Goal: Task Accomplishment & Management: Use online tool/utility

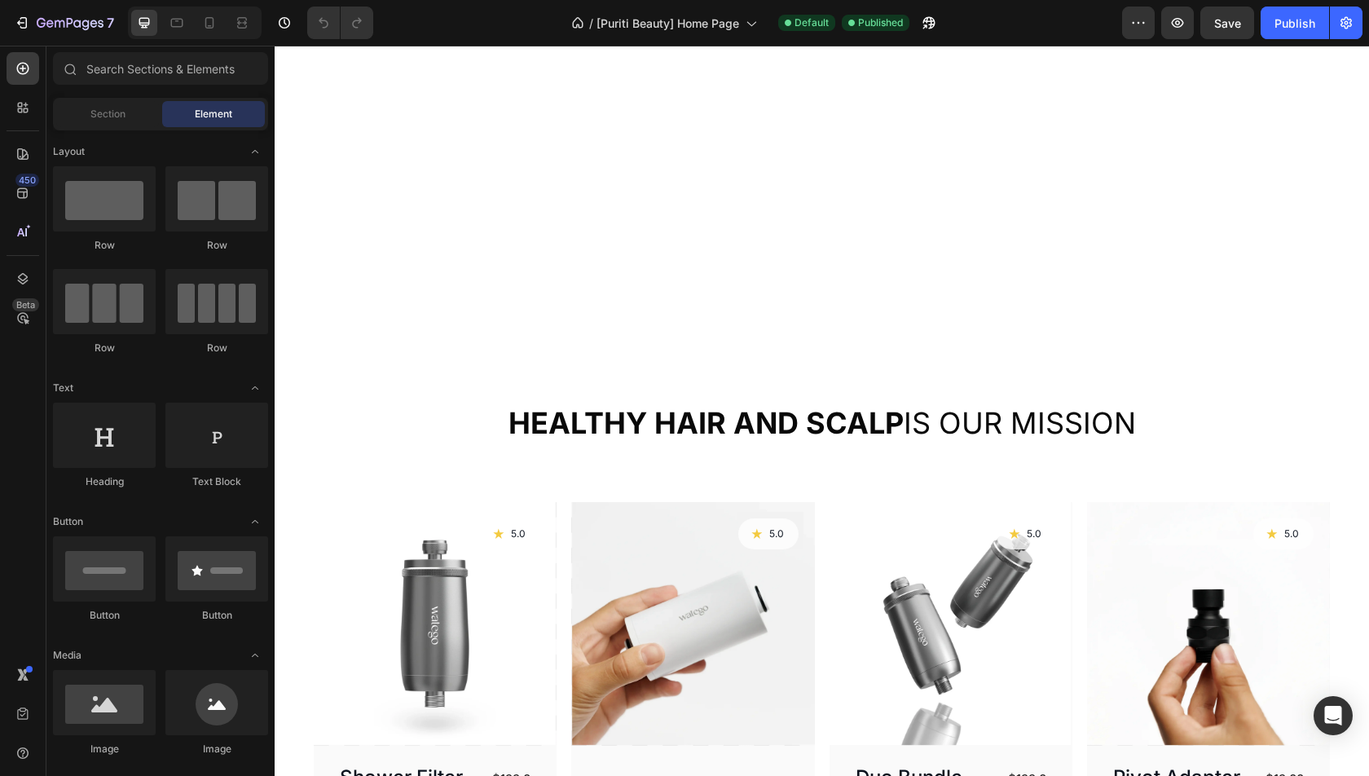
scroll to position [775, 0]
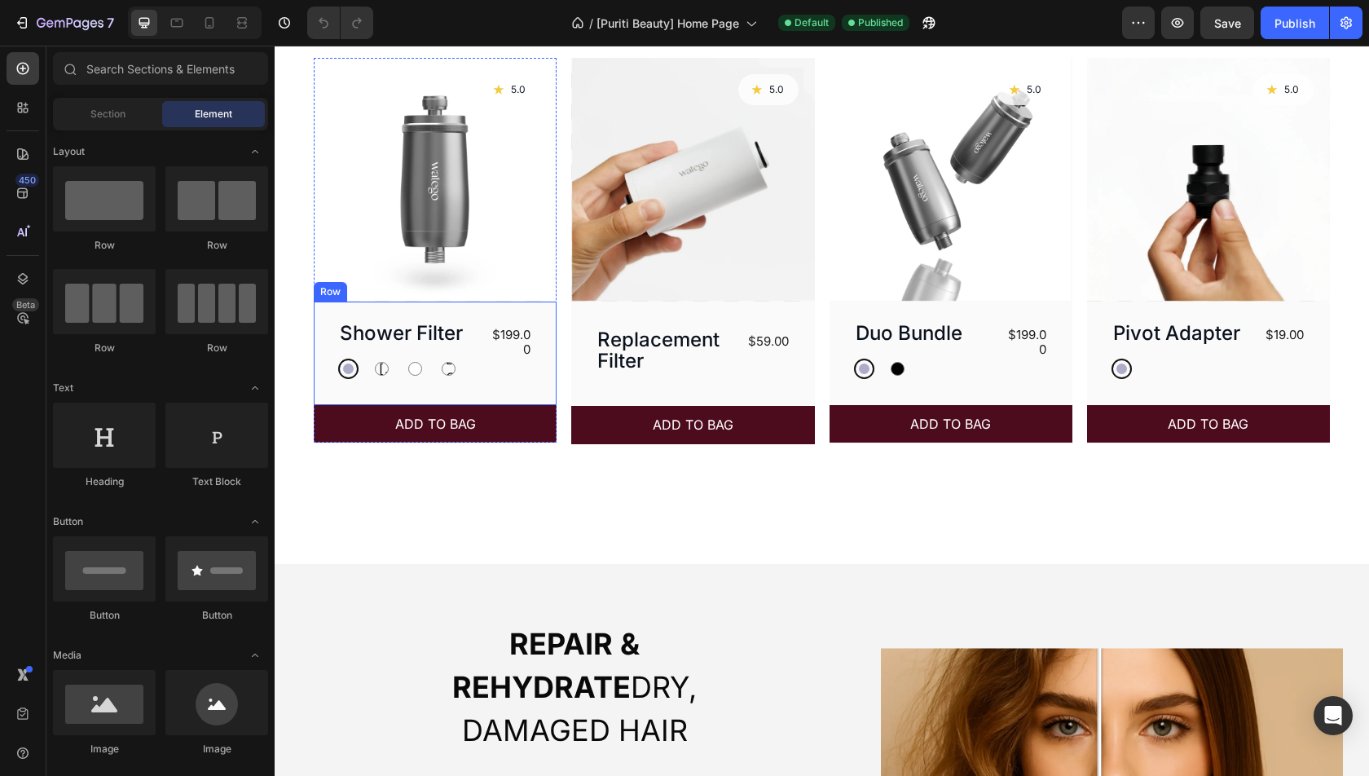
click at [527, 361] on div "$199.00 Product Price Product Price" at bounding box center [509, 350] width 47 height 58
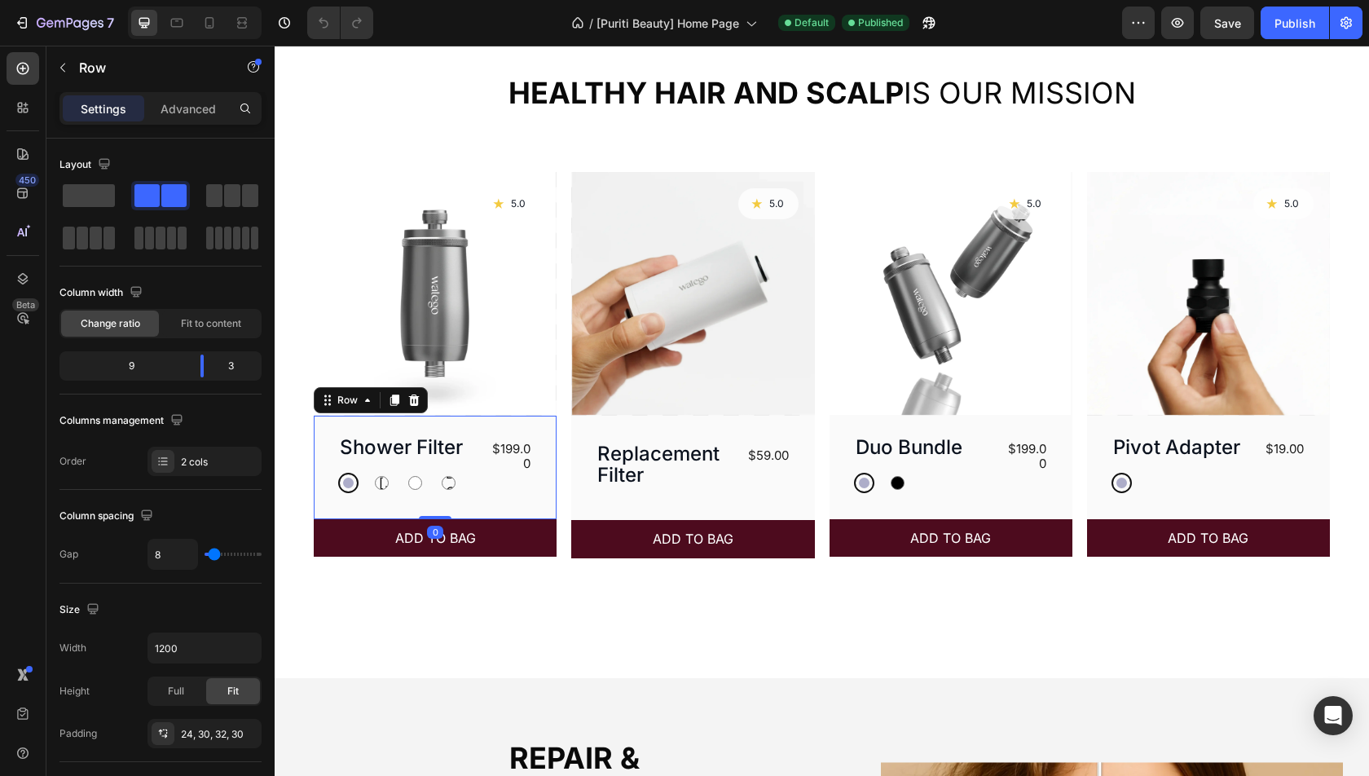
scroll to position [628, 0]
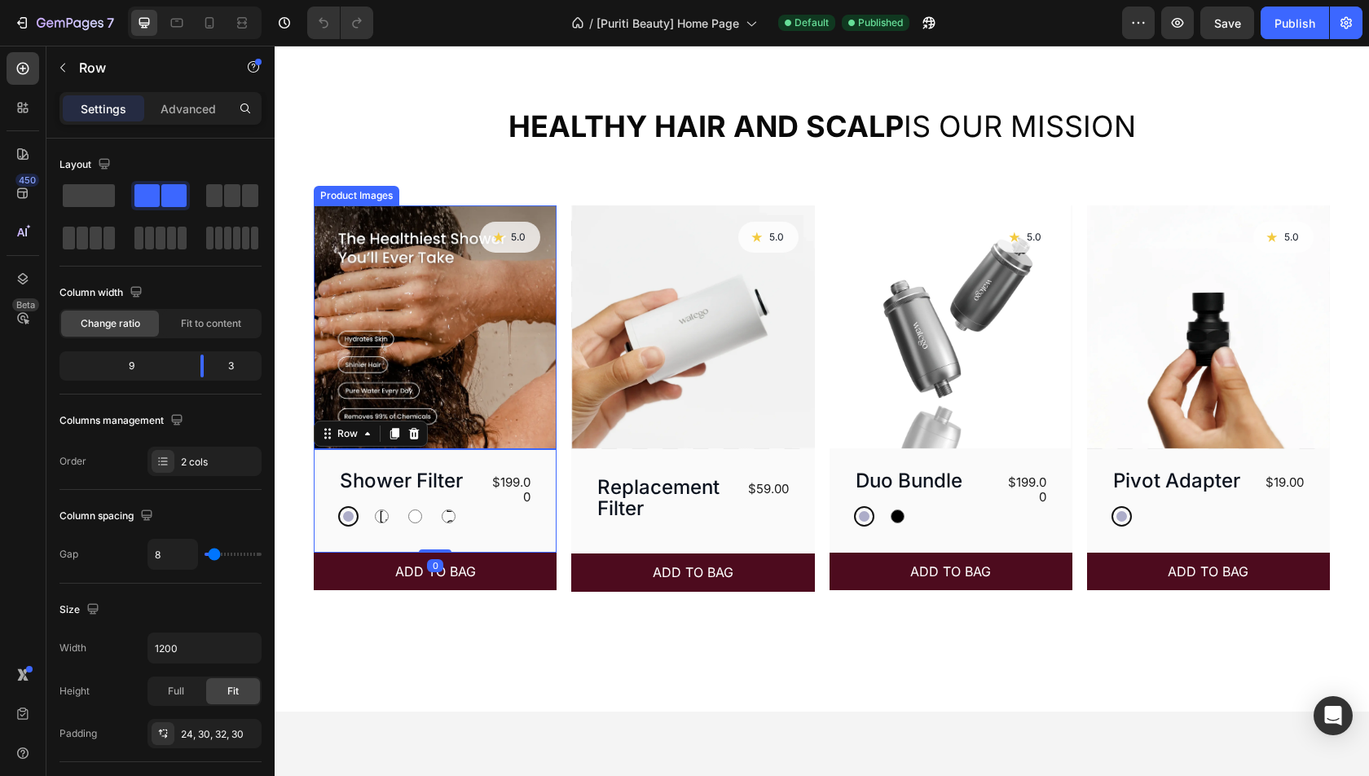
click at [531, 275] on img at bounding box center [435, 326] width 243 height 243
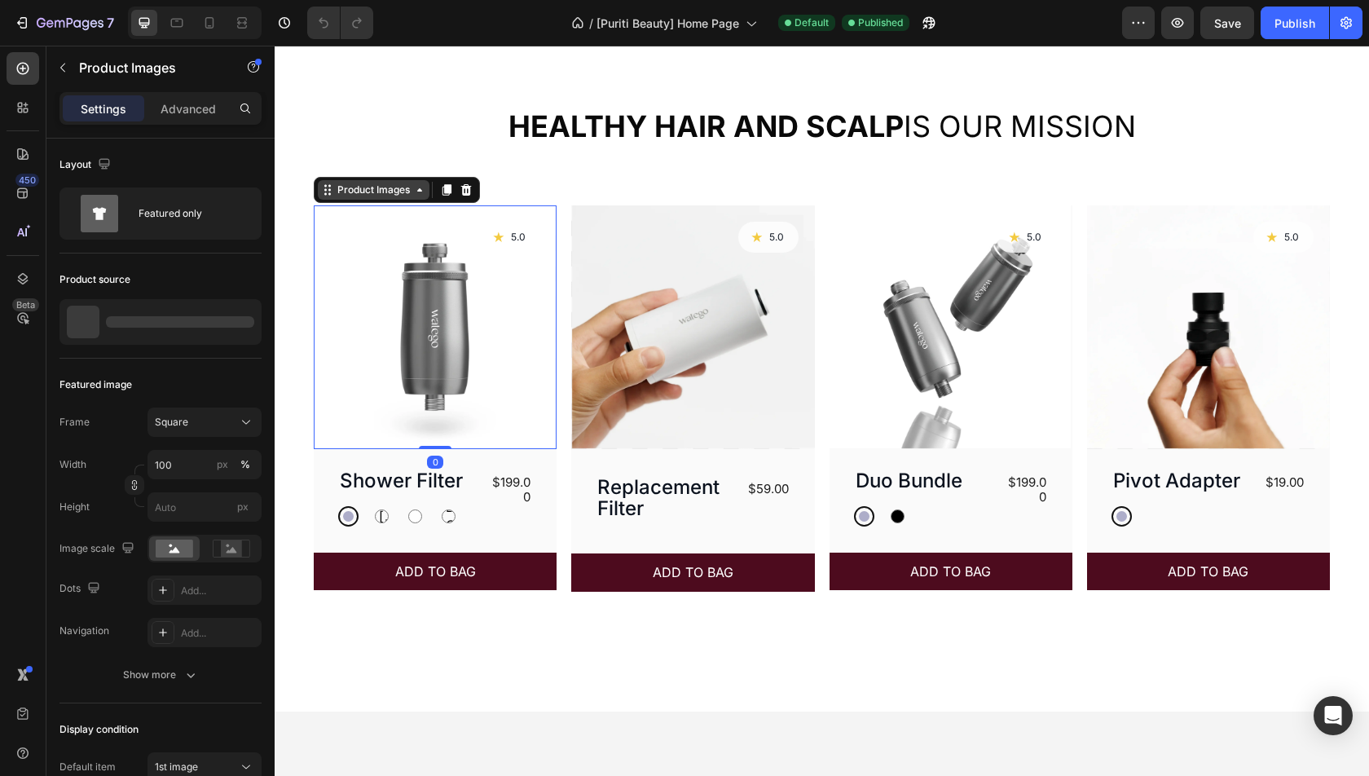
click at [358, 194] on div "Product Images" at bounding box center [373, 190] width 79 height 15
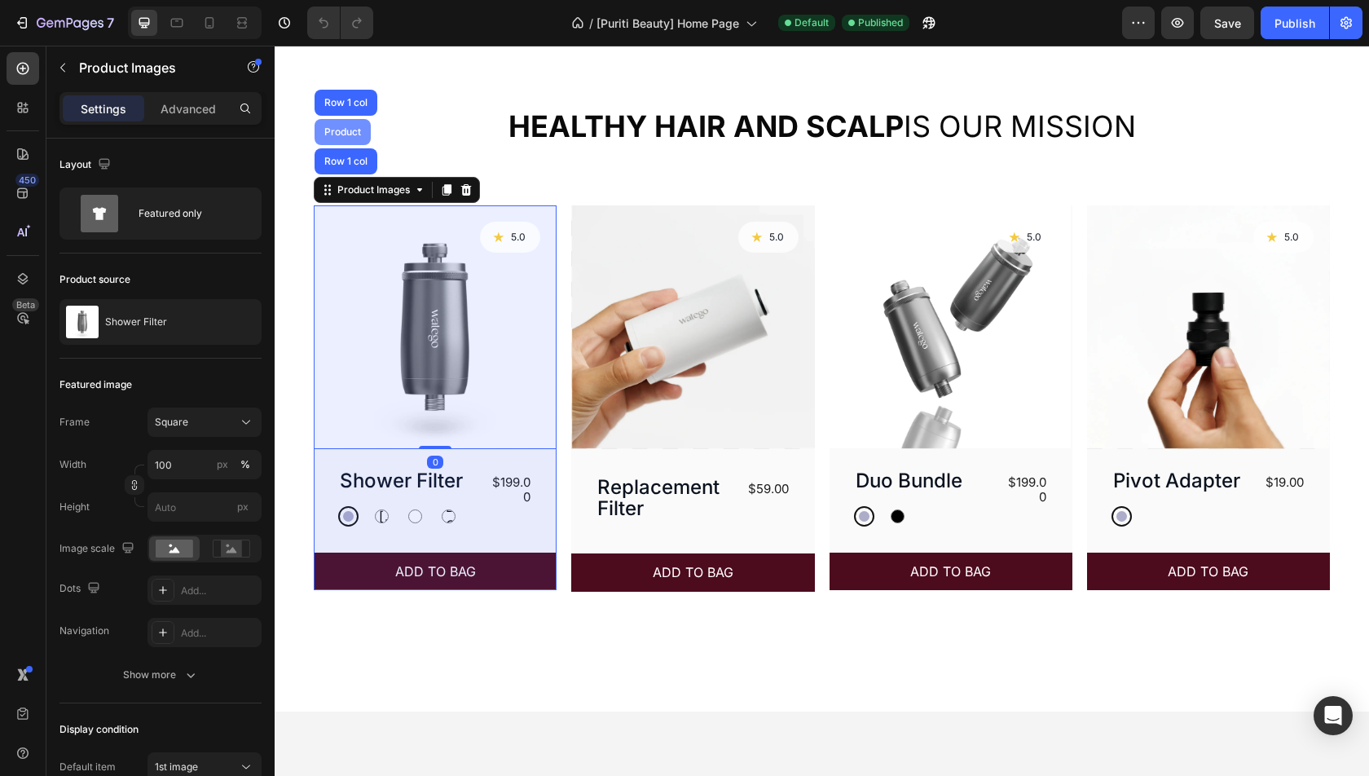
click at [340, 135] on div "Product" at bounding box center [342, 132] width 43 height 10
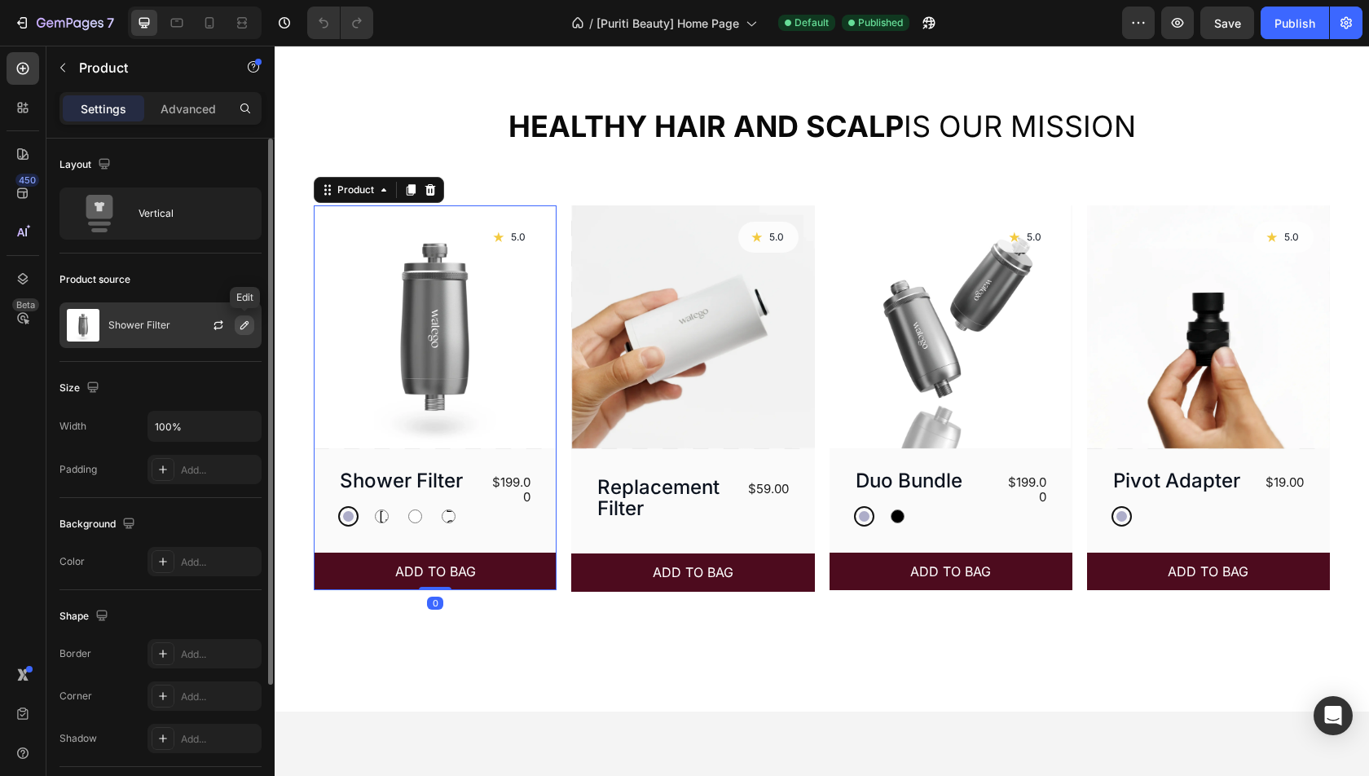
click at [243, 323] on icon "button" at bounding box center [244, 325] width 13 height 13
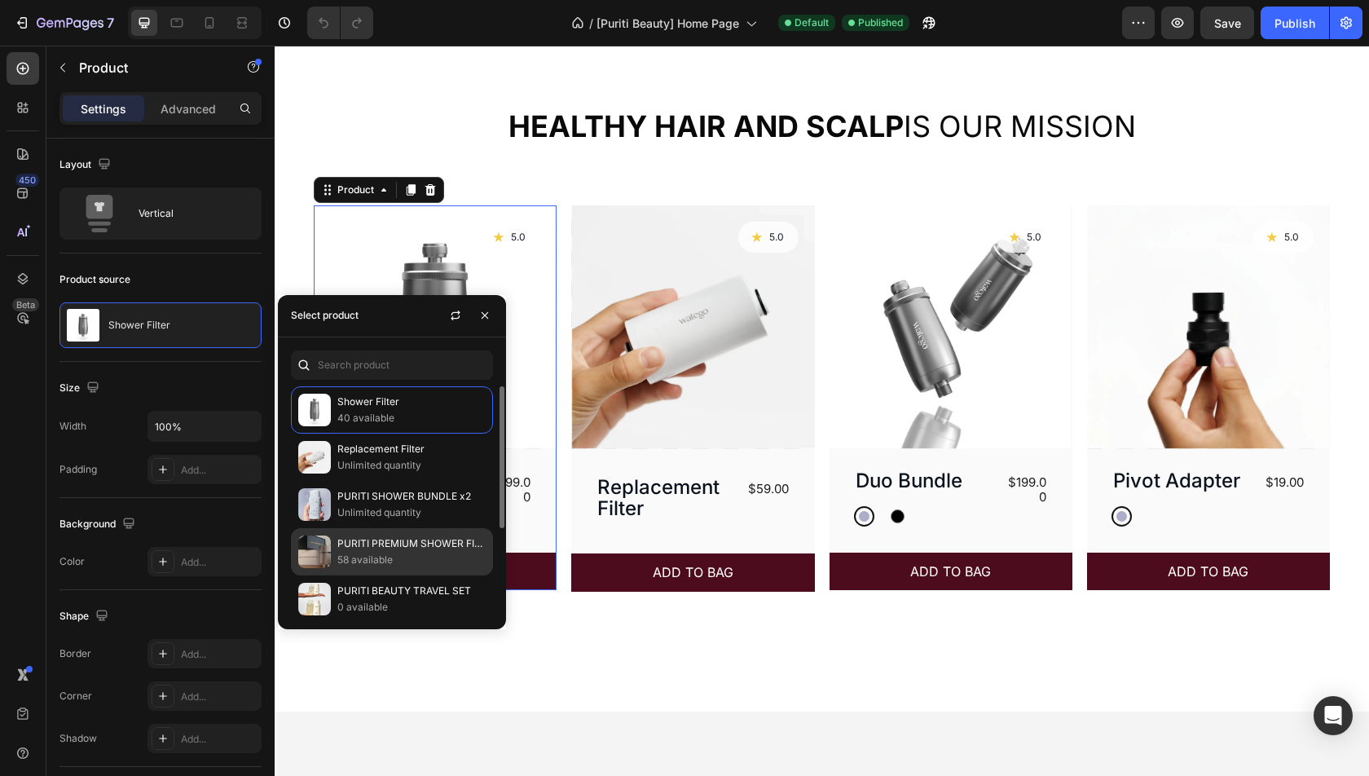
click at [399, 541] on p "PURITI PREMIUM SHOWER FILTER" at bounding box center [411, 544] width 148 height 16
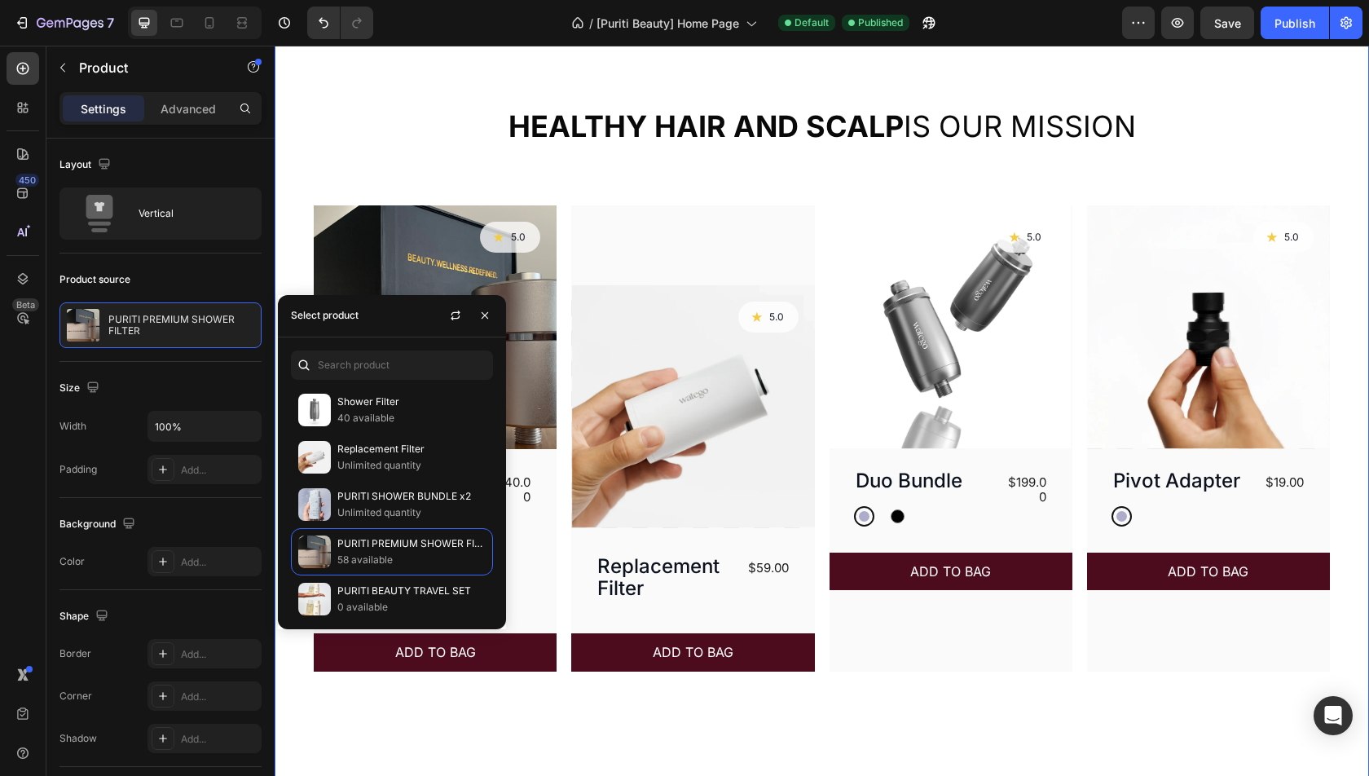
click at [386, 167] on div "Healthy hair and scalp is our mission Heading Product Images Icon 5.0 Text Bloc…" at bounding box center [822, 389] width 1016 height 563
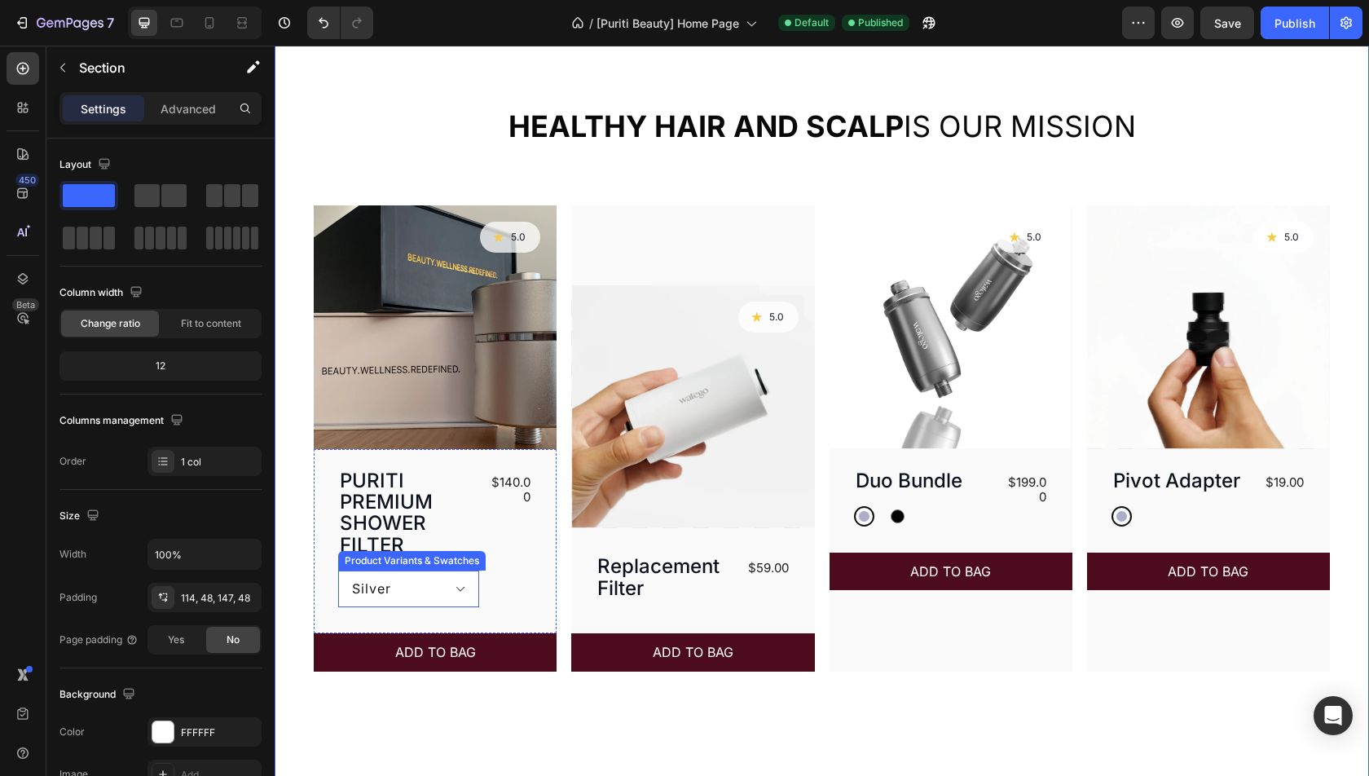
click at [428, 590] on select "Silver White Black Gold" at bounding box center [408, 589] width 141 height 37
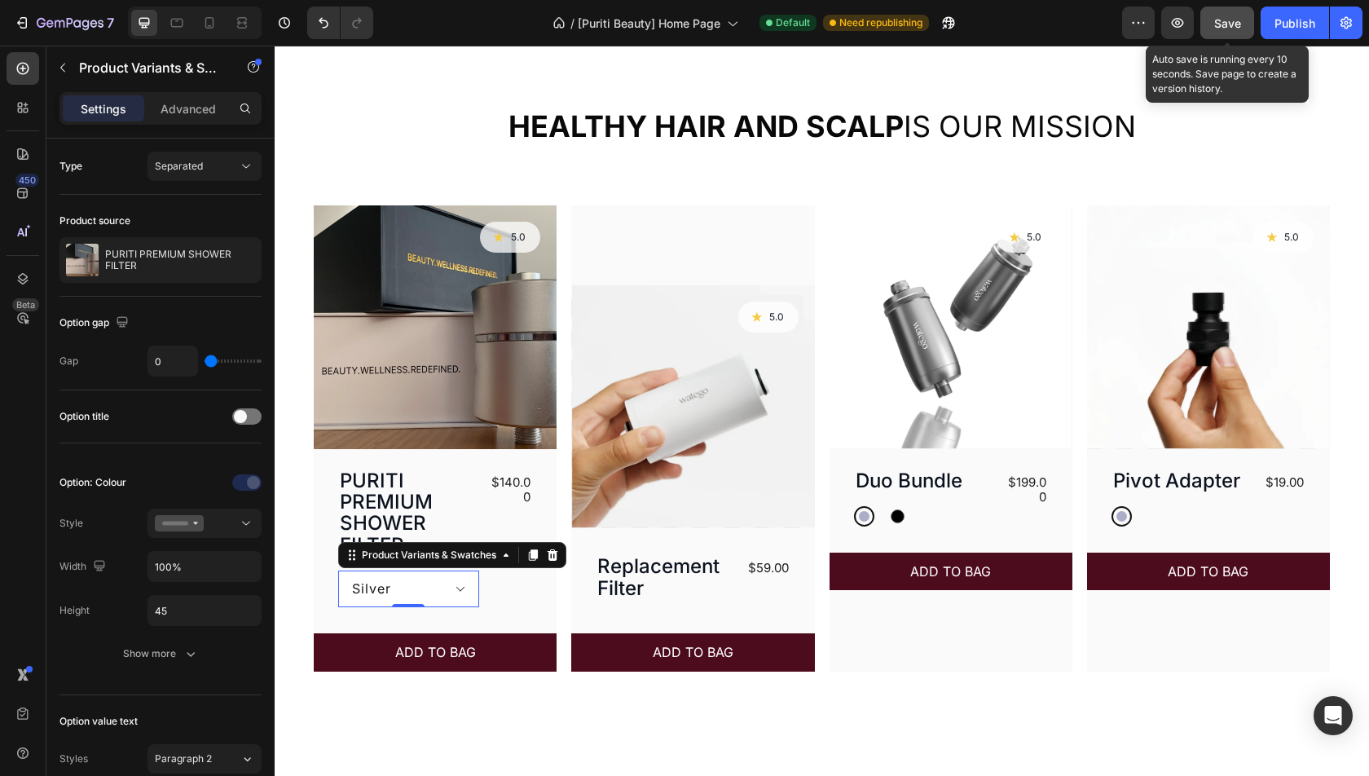
click at [1231, 24] on span "Save" at bounding box center [1227, 23] width 27 height 14
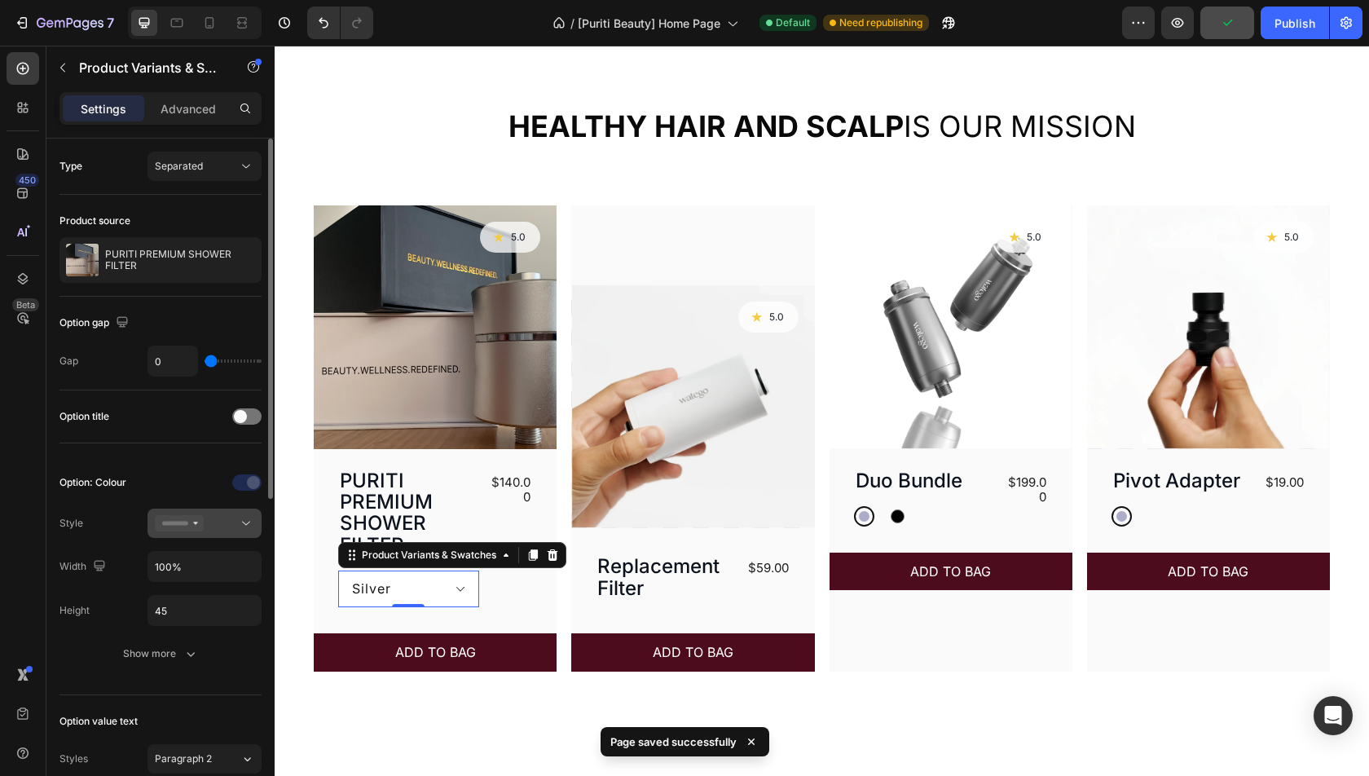
click at [233, 525] on div at bounding box center [204, 523] width 99 height 16
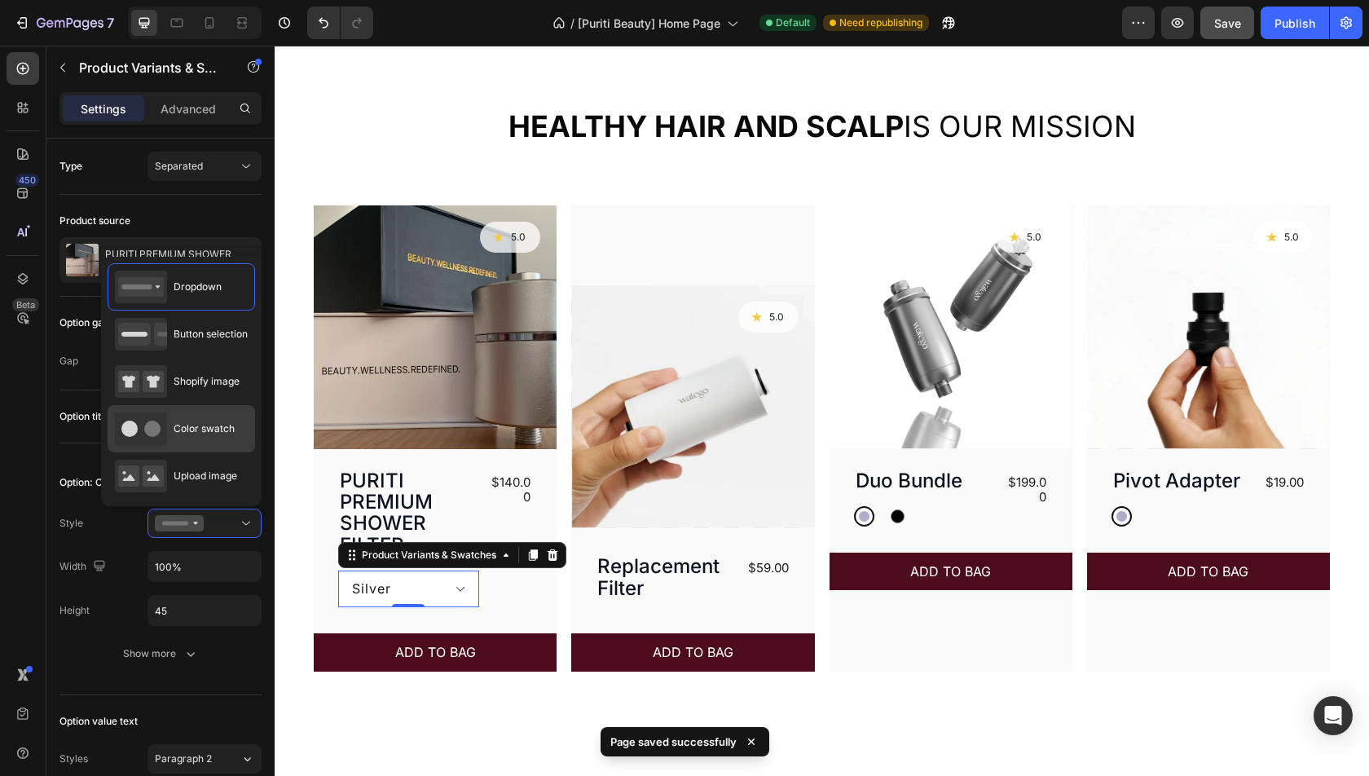
click at [216, 431] on span "Color swatch" at bounding box center [204, 428] width 61 height 15
type input "45"
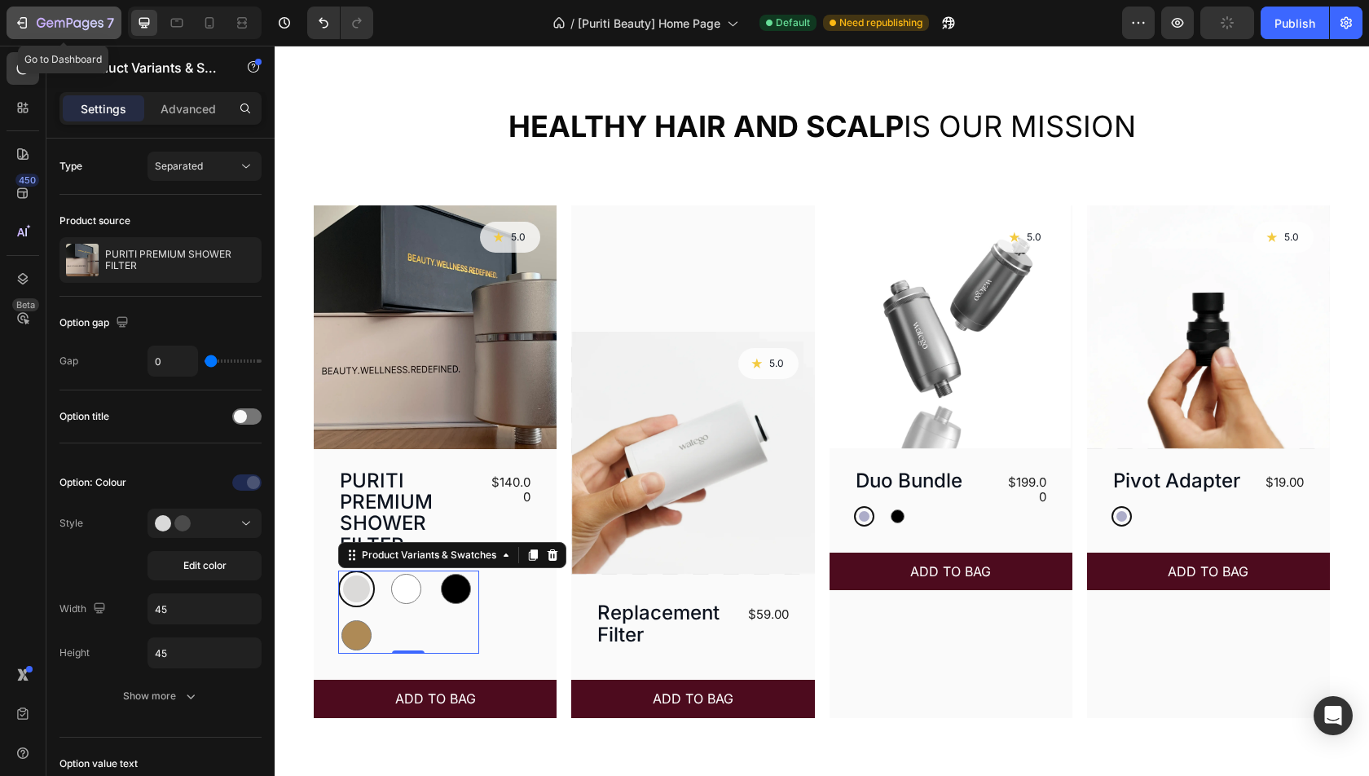
click at [40, 34] on button "7" at bounding box center [64, 23] width 115 height 33
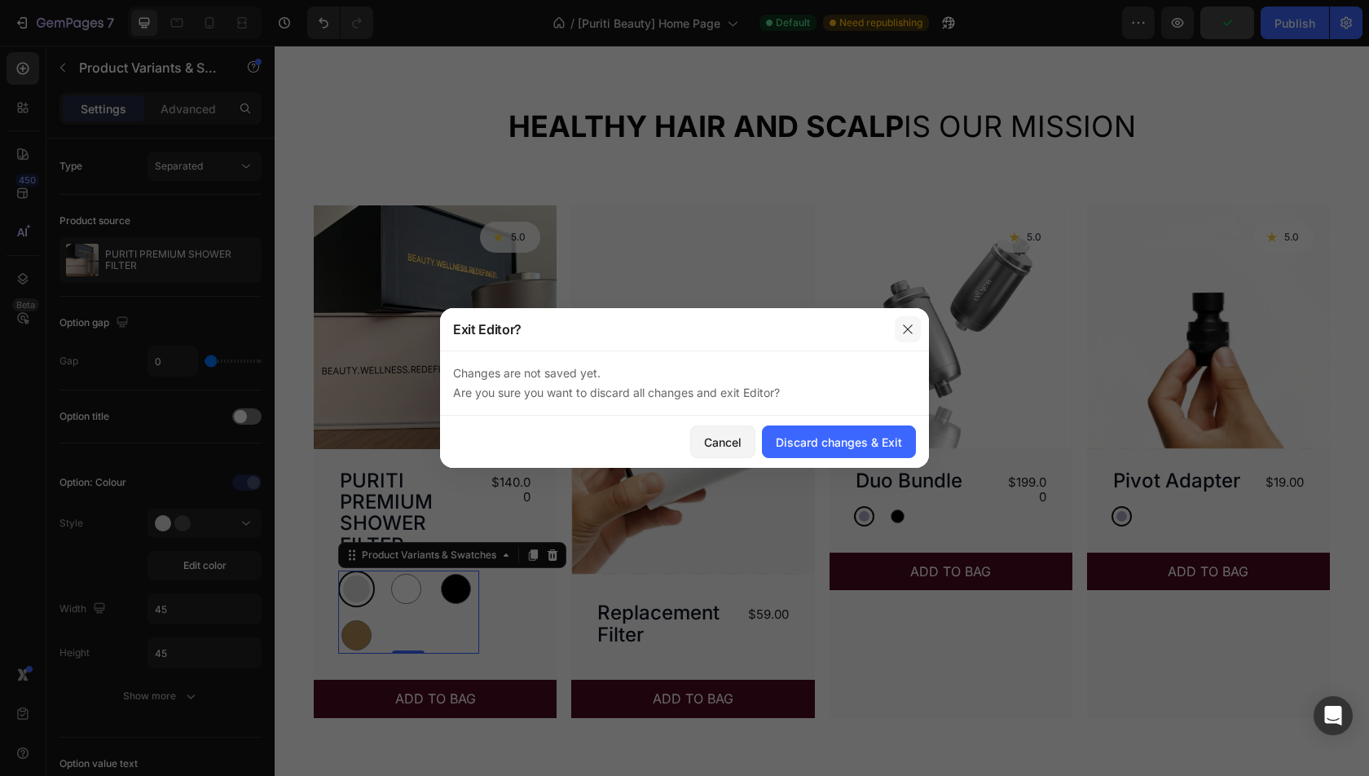
drag, startPoint x: 904, startPoint y: 333, endPoint x: 629, endPoint y: 287, distance: 278.5
click at [904, 333] on icon "button" at bounding box center [907, 329] width 13 height 13
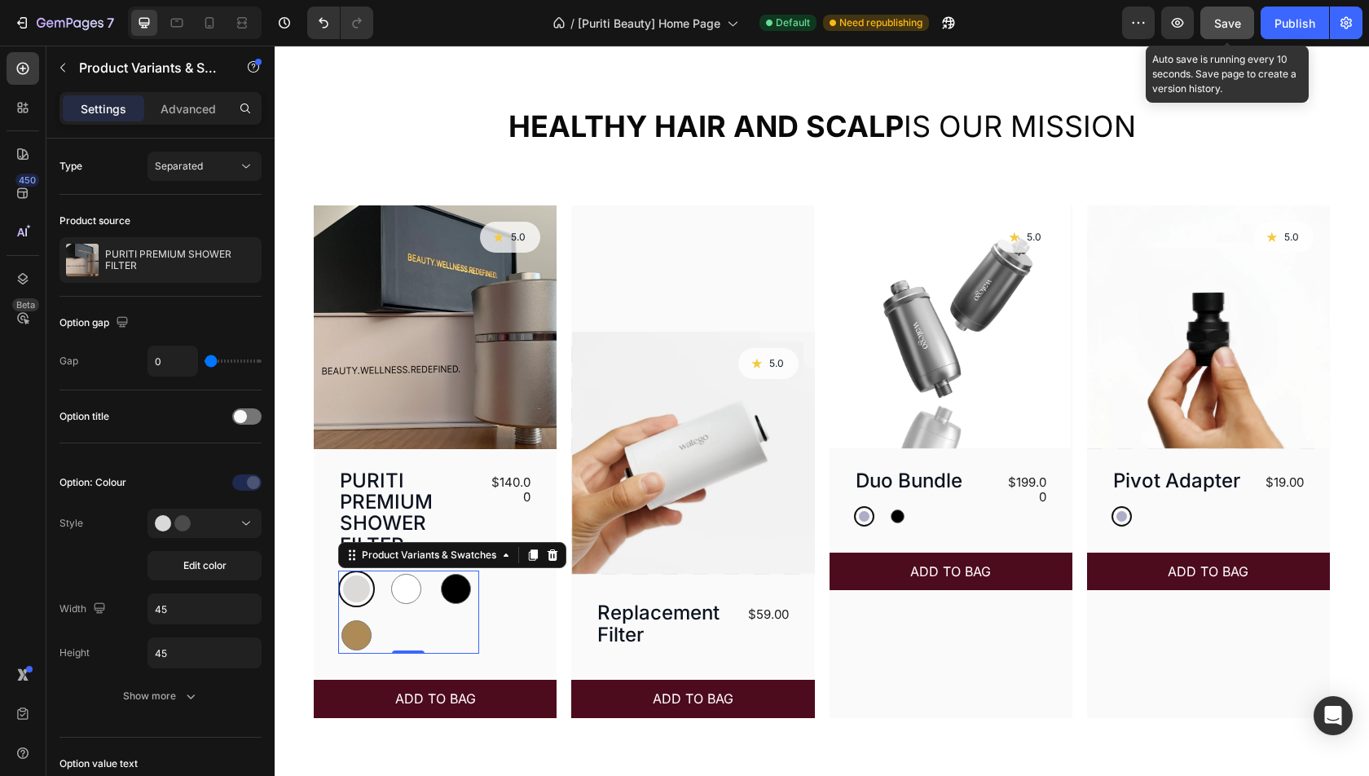
click at [1226, 25] on span "Save" at bounding box center [1227, 23] width 27 height 14
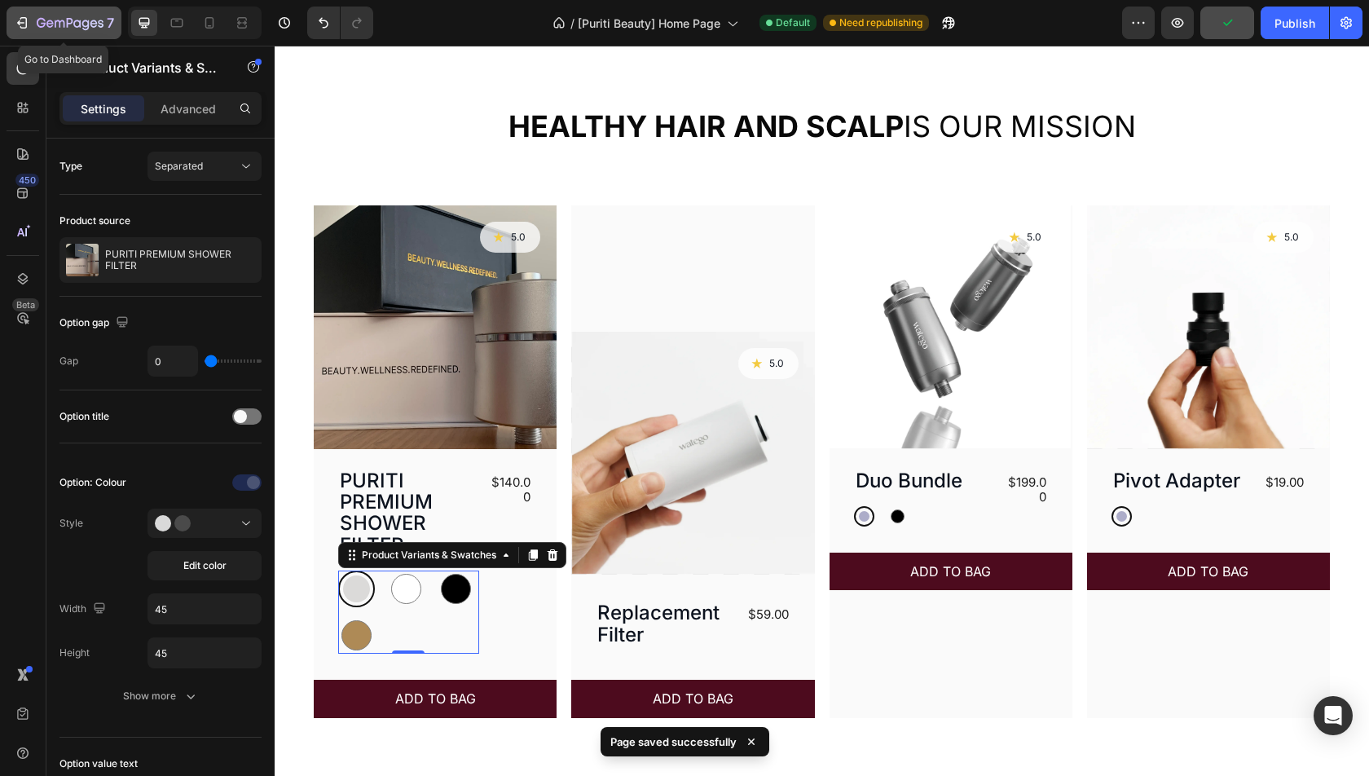
click at [73, 7] on button "7" at bounding box center [64, 23] width 115 height 33
